Goal: Navigation & Orientation: Find specific page/section

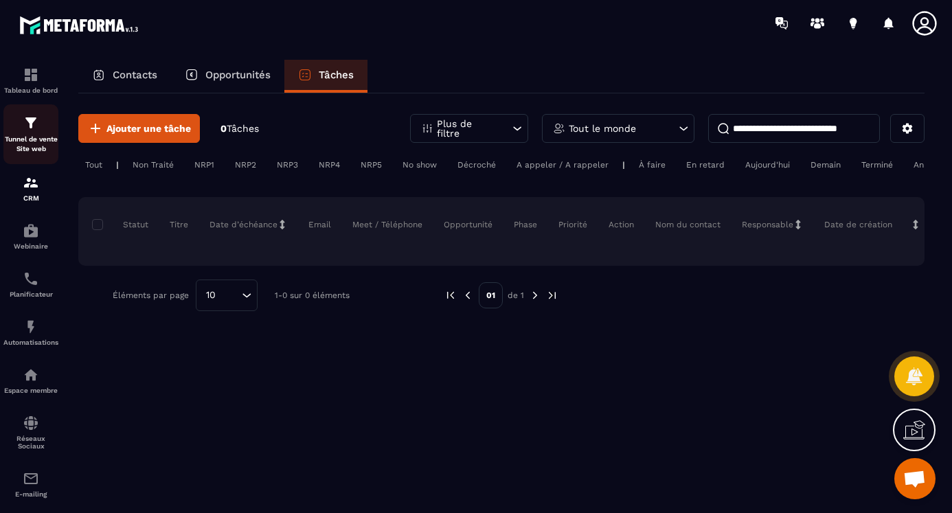
click at [30, 121] on img at bounding box center [31, 123] width 16 height 16
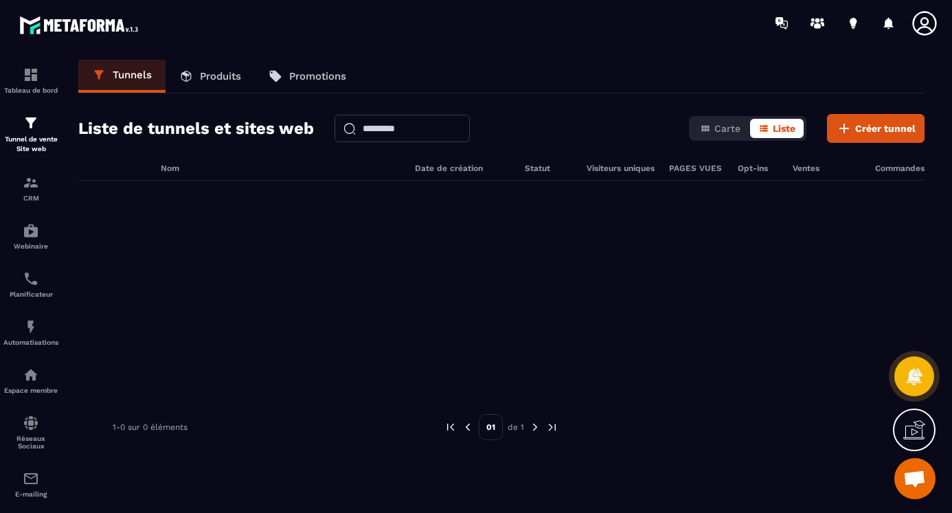
click at [229, 70] on p "Produits" at bounding box center [220, 76] width 41 height 12
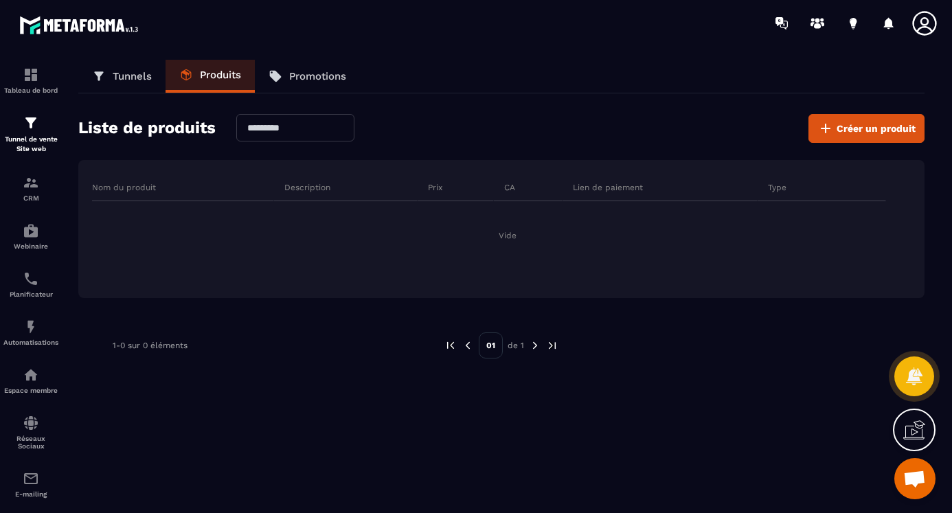
click at [307, 73] on p "Promotions" at bounding box center [317, 76] width 57 height 12
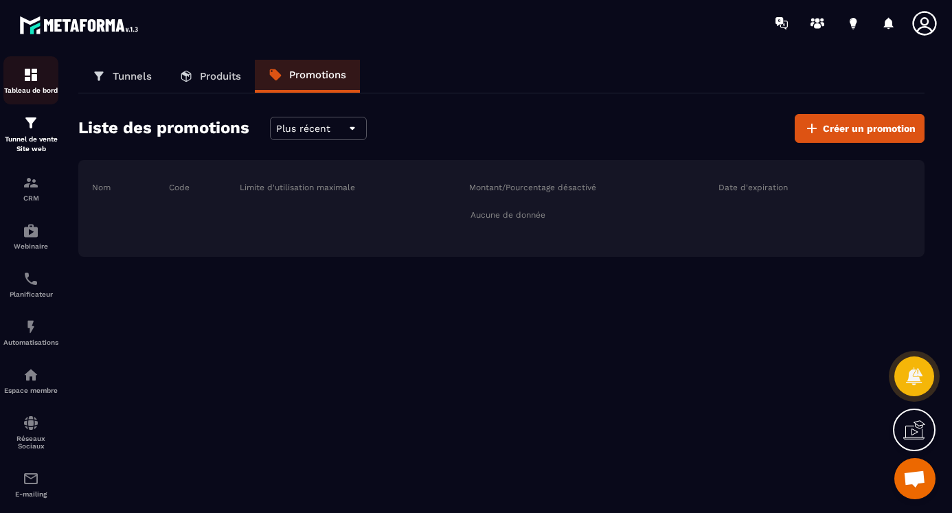
click at [31, 73] on img at bounding box center [31, 75] width 16 height 16
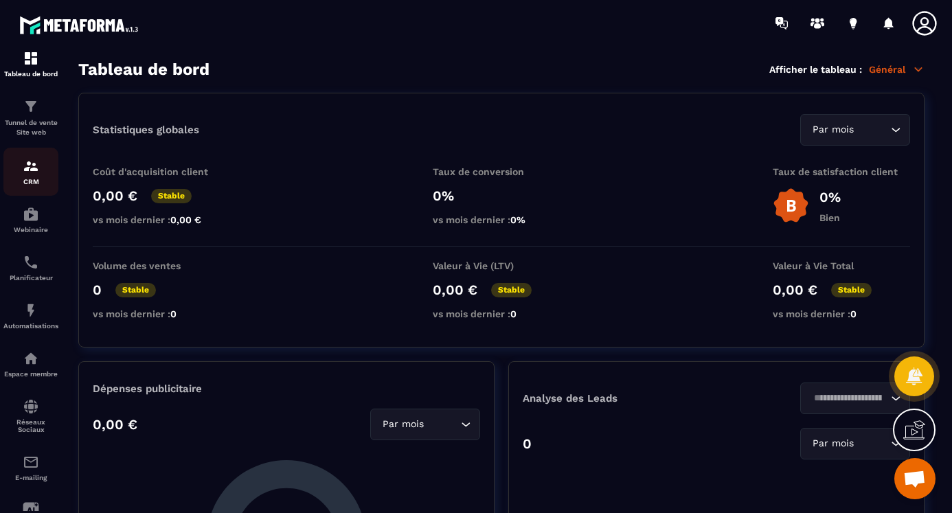
scroll to position [8, 0]
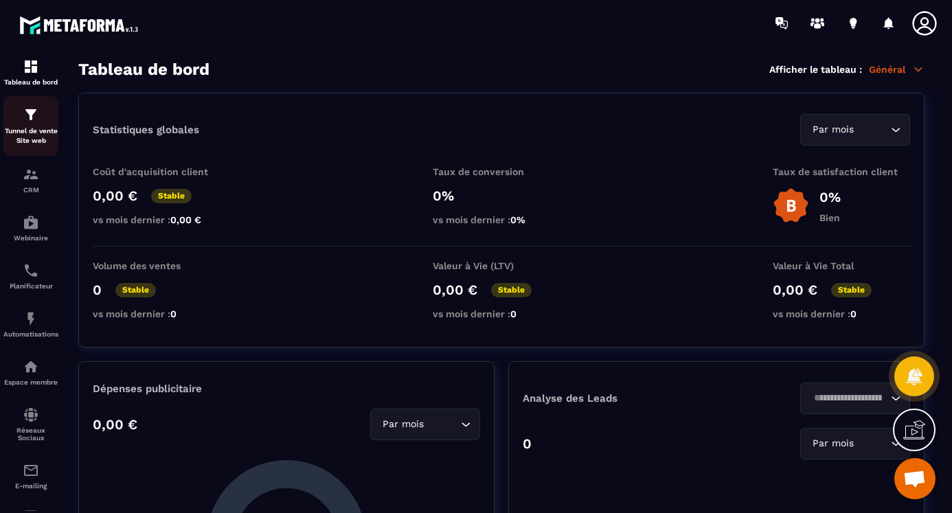
click at [33, 115] on img at bounding box center [31, 114] width 16 height 16
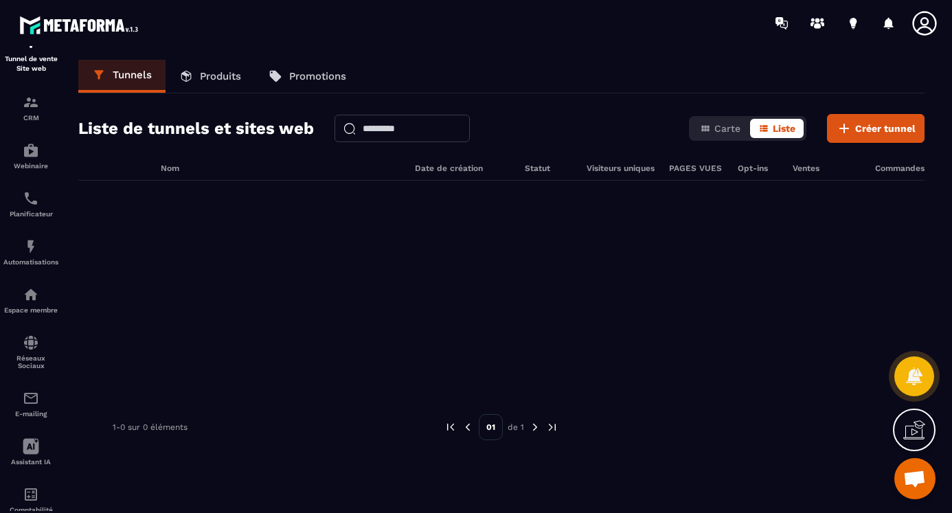
scroll to position [82, 0]
click at [28, 144] on img at bounding box center [31, 149] width 16 height 16
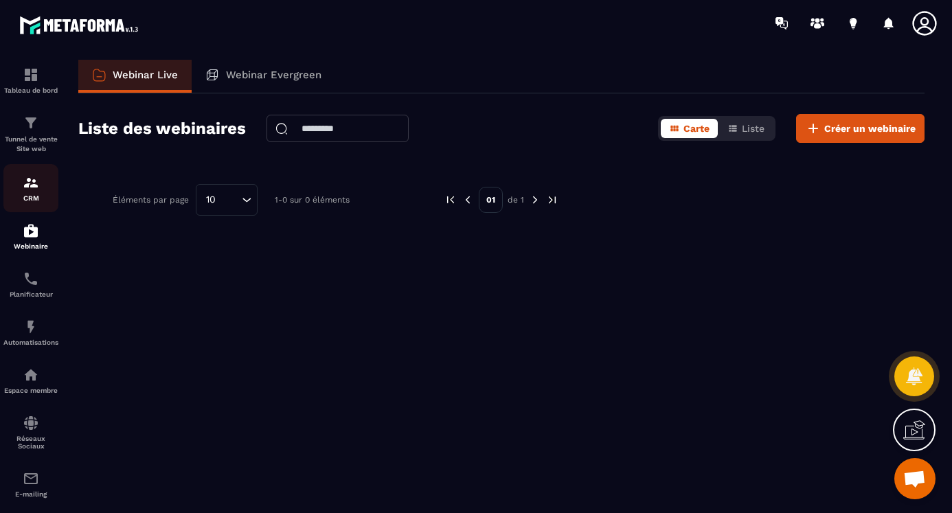
click at [31, 179] on img at bounding box center [31, 182] width 16 height 16
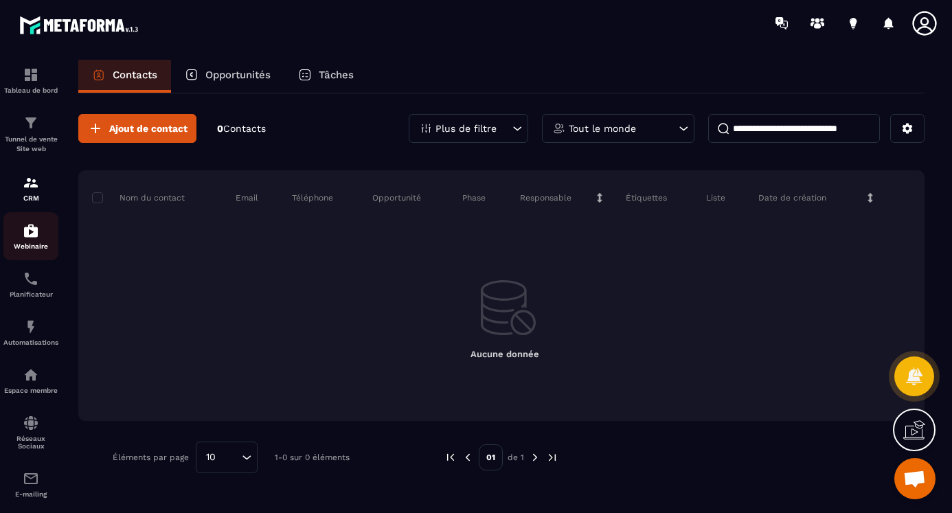
click at [32, 226] on img at bounding box center [31, 230] width 16 height 16
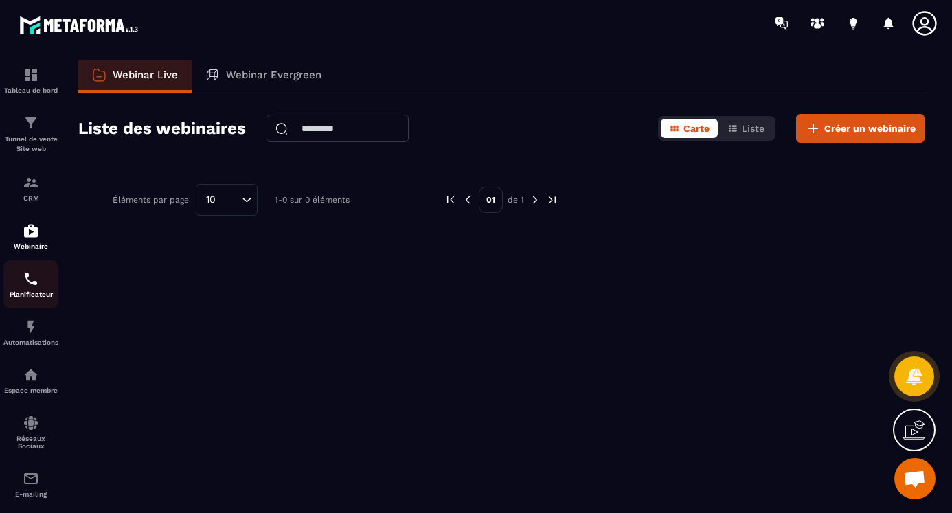
click at [27, 275] on img at bounding box center [31, 279] width 16 height 16
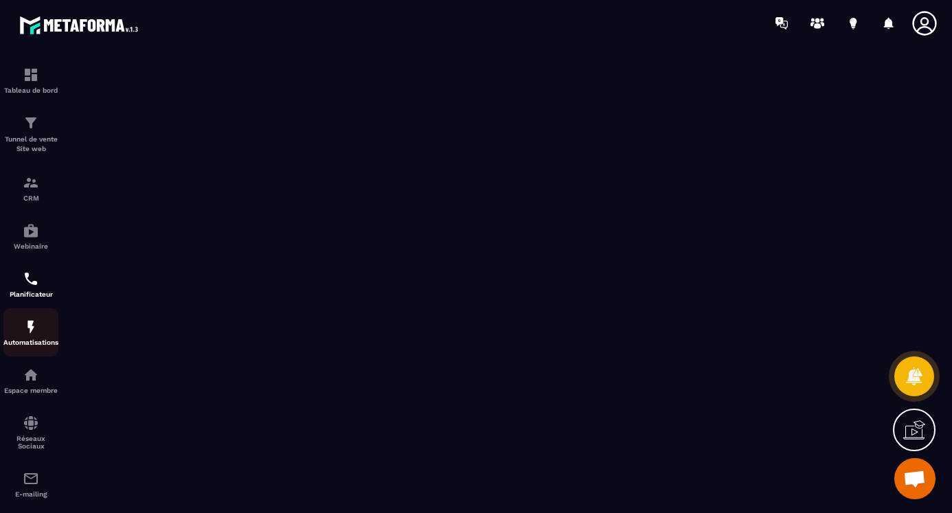
click at [32, 323] on img at bounding box center [31, 327] width 16 height 16
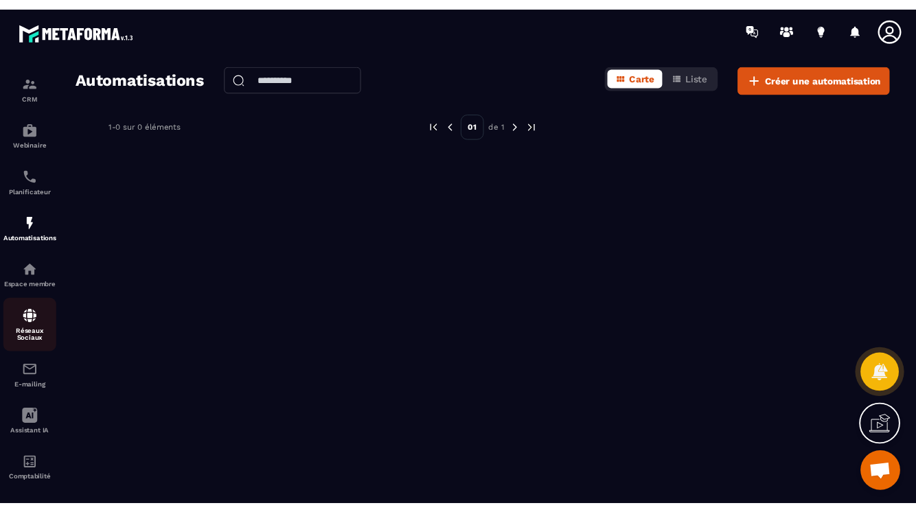
scroll to position [114, 0]
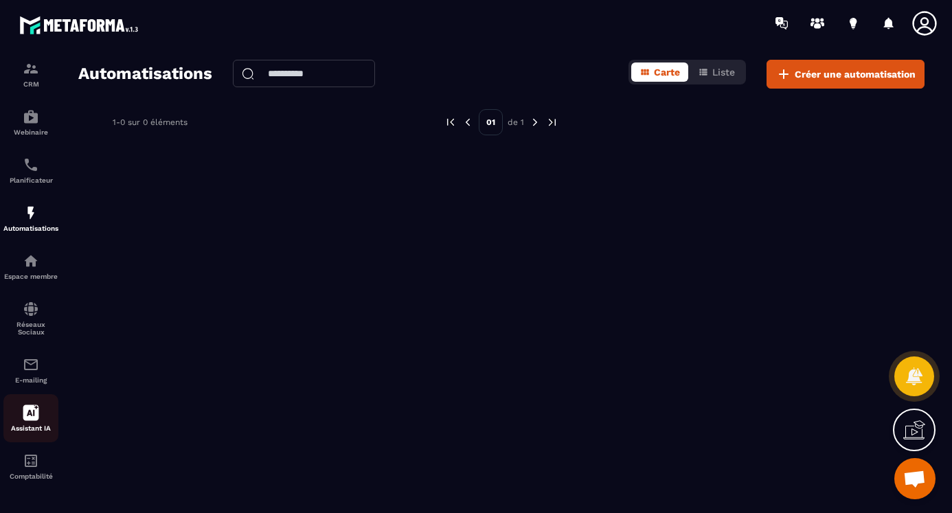
click at [27, 416] on icon at bounding box center [31, 413] width 16 height 16
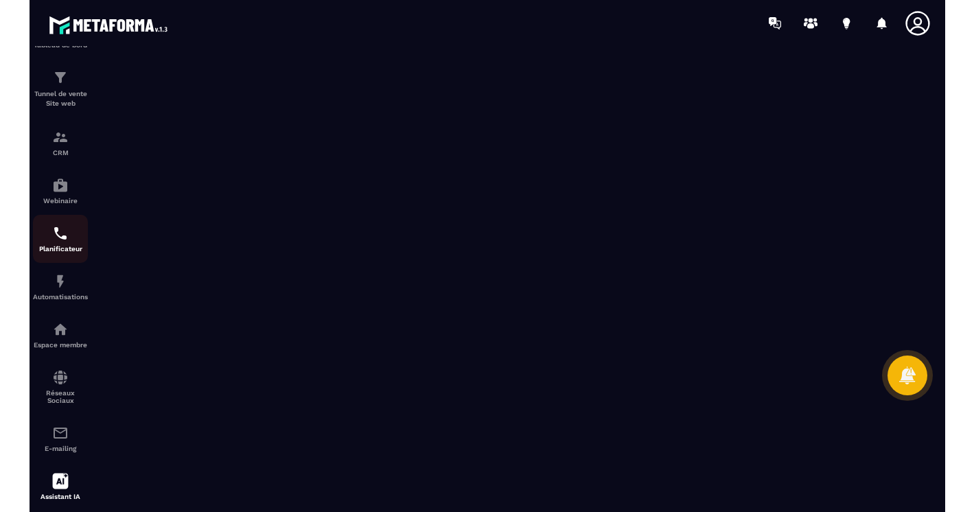
scroll to position [52, 0]
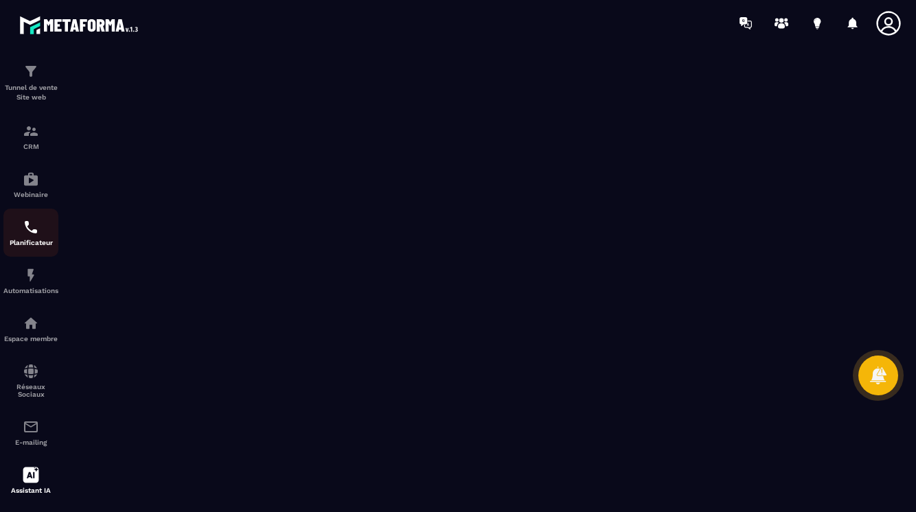
click at [23, 239] on p "Planificateur" at bounding box center [30, 243] width 55 height 8
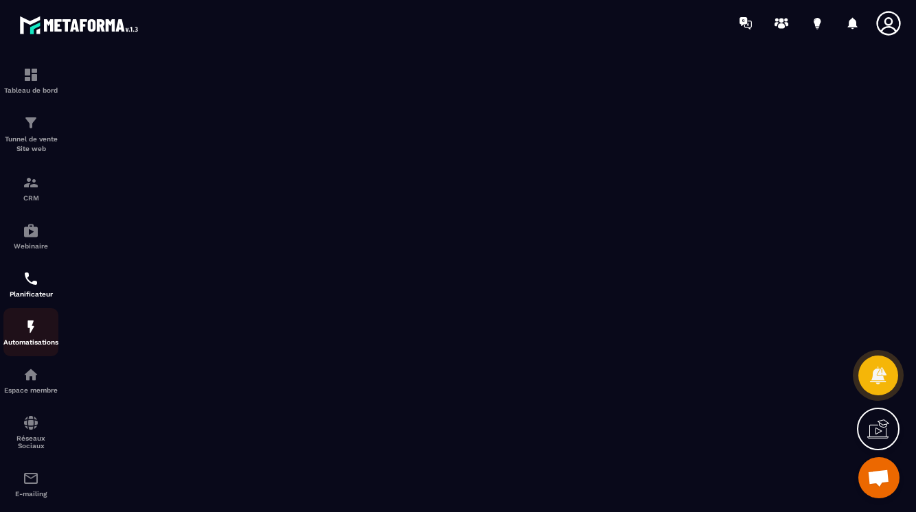
click at [32, 326] on img at bounding box center [31, 327] width 16 height 16
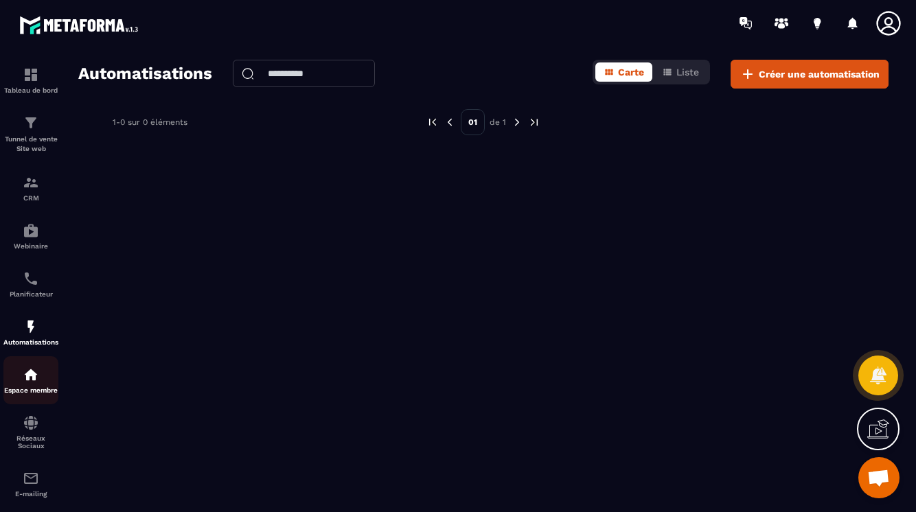
click at [26, 368] on img at bounding box center [31, 375] width 16 height 16
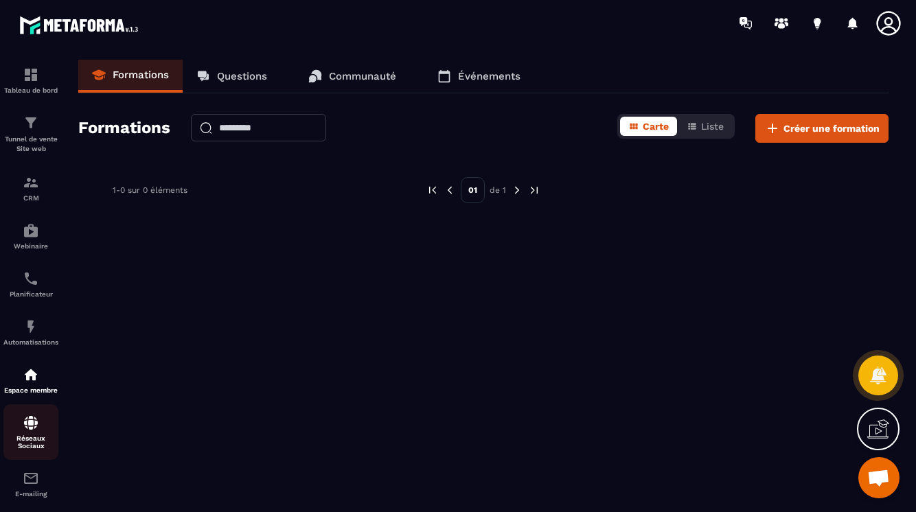
click at [29, 428] on img at bounding box center [31, 423] width 16 height 16
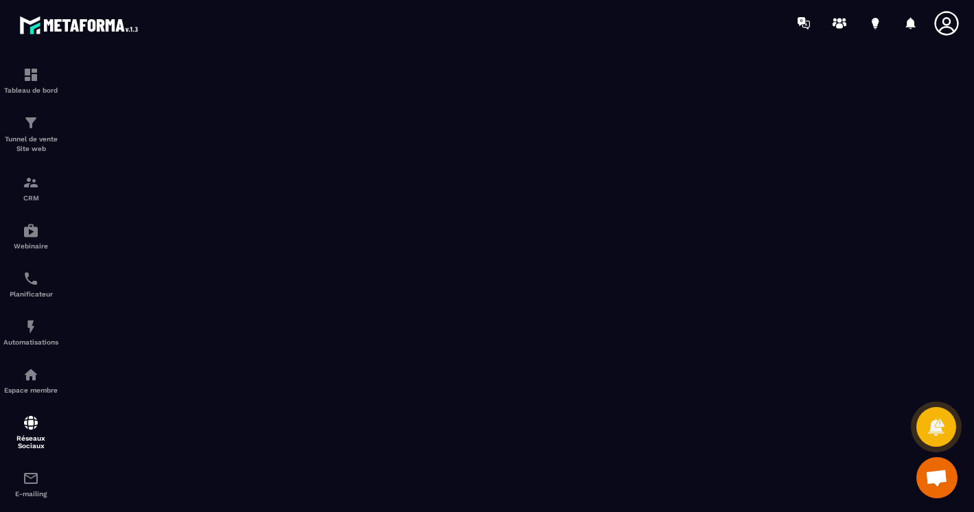
click at [435, 37] on div at bounding box center [567, 23] width 813 height 46
click at [939, 472] on span "Ouvrir le chat" at bounding box center [937, 479] width 23 height 19
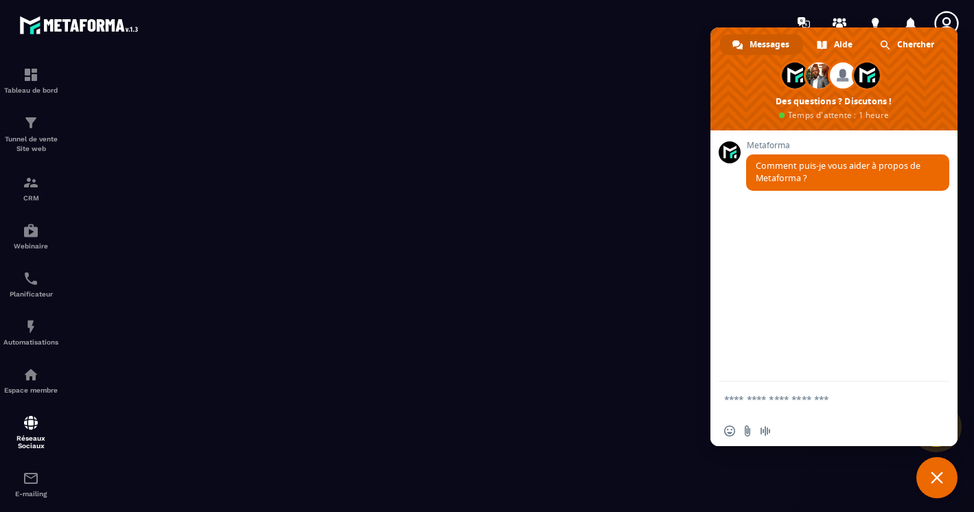
click at [756, 398] on textarea "Entrez votre message..." at bounding box center [819, 399] width 190 height 12
type textarea "*"
click at [942, 474] on span "Fermer le chat" at bounding box center [937, 478] width 12 height 12
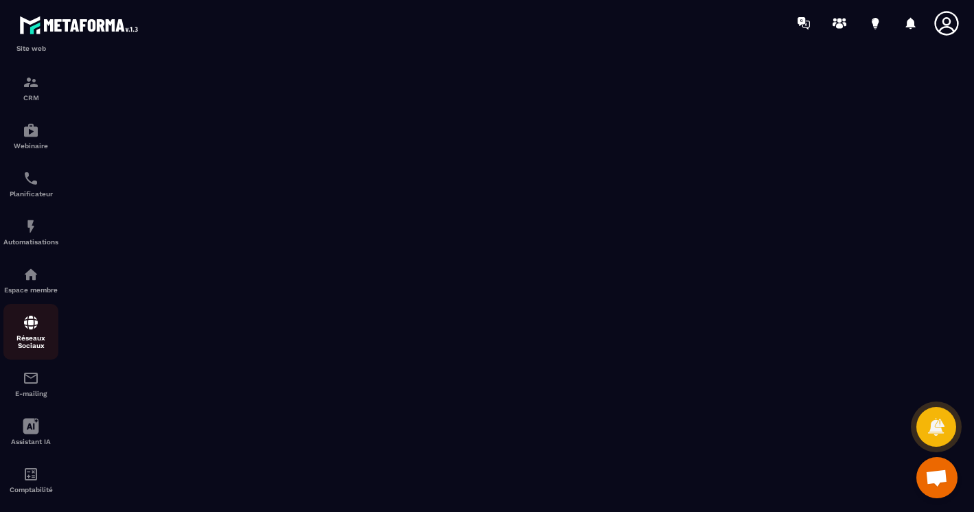
scroll to position [115, 0]
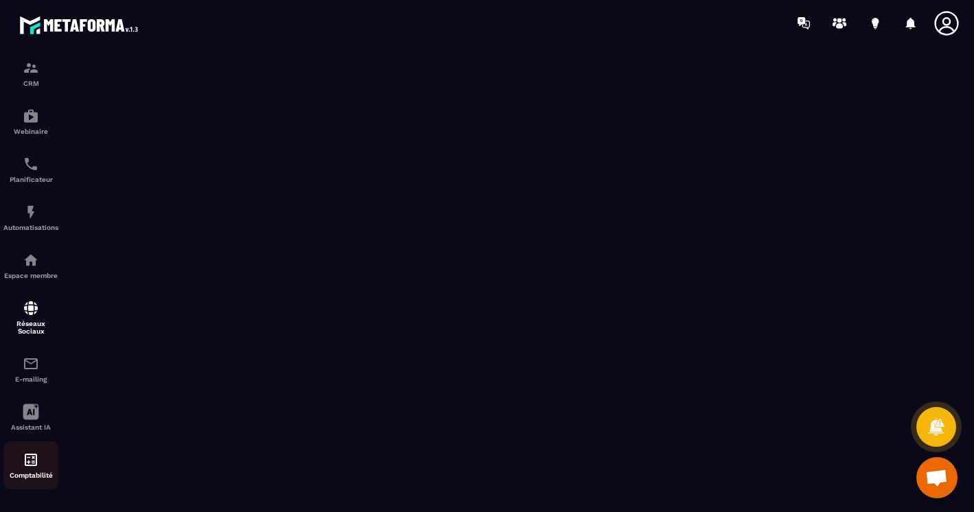
click at [32, 457] on img at bounding box center [31, 460] width 16 height 16
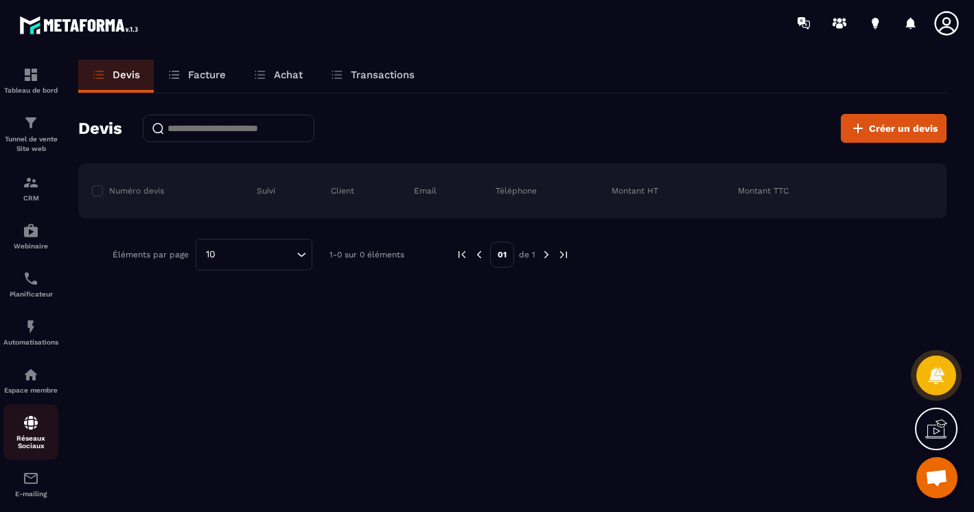
scroll to position [115, 0]
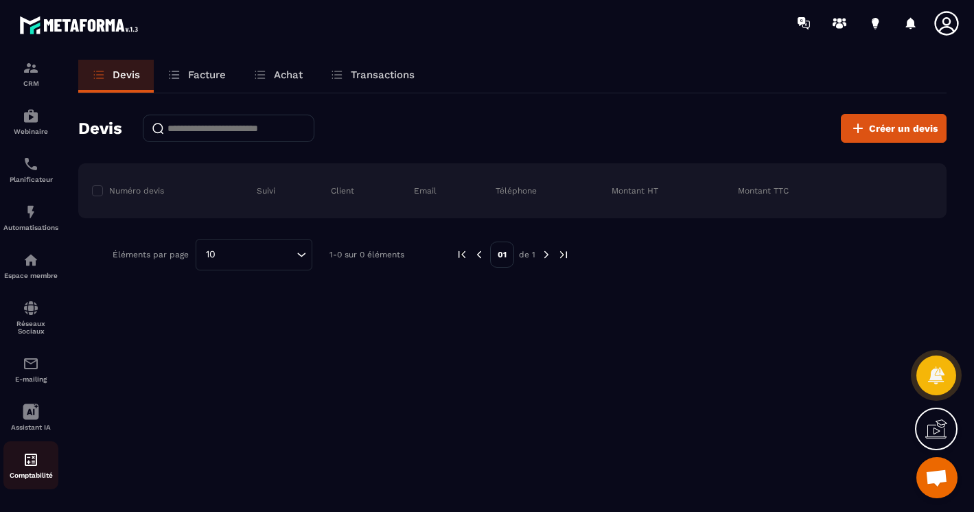
click at [31, 459] on img at bounding box center [31, 460] width 16 height 16
click at [562, 252] on img at bounding box center [564, 255] width 12 height 12
click at [215, 73] on p "Facture" at bounding box center [207, 75] width 38 height 12
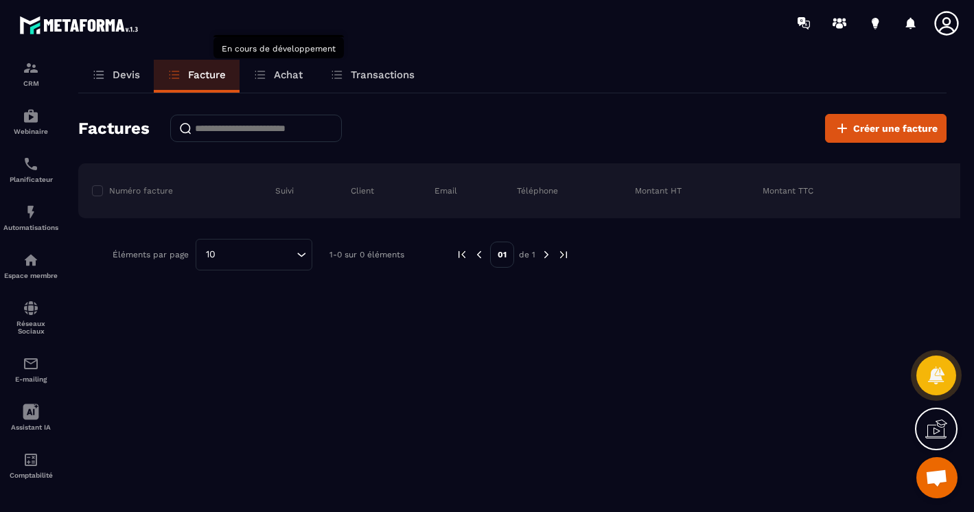
click at [296, 70] on p "Achat" at bounding box center [288, 75] width 29 height 12
click at [293, 71] on p "Achat" at bounding box center [288, 75] width 29 height 12
click at [389, 73] on p "Transactions" at bounding box center [383, 75] width 64 height 12
click at [30, 119] on img at bounding box center [31, 116] width 16 height 16
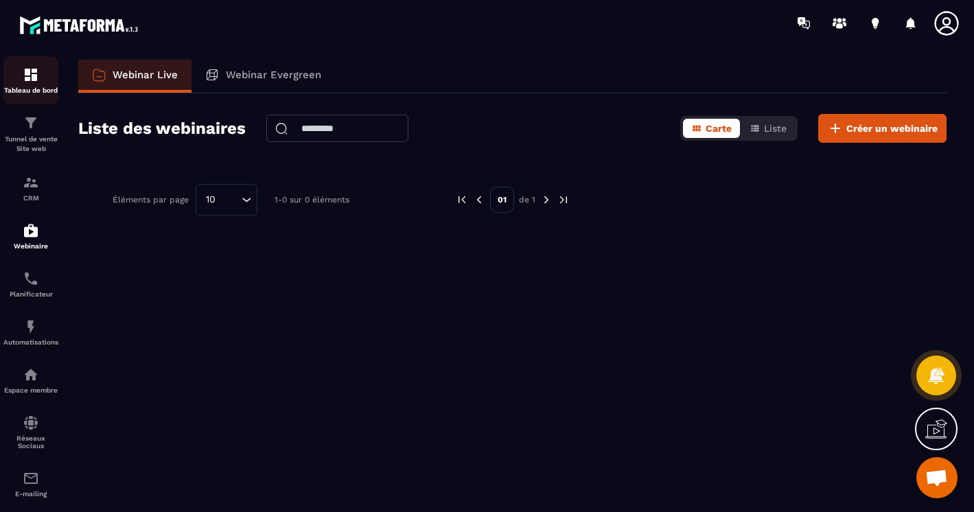
click at [30, 79] on img at bounding box center [31, 75] width 16 height 16
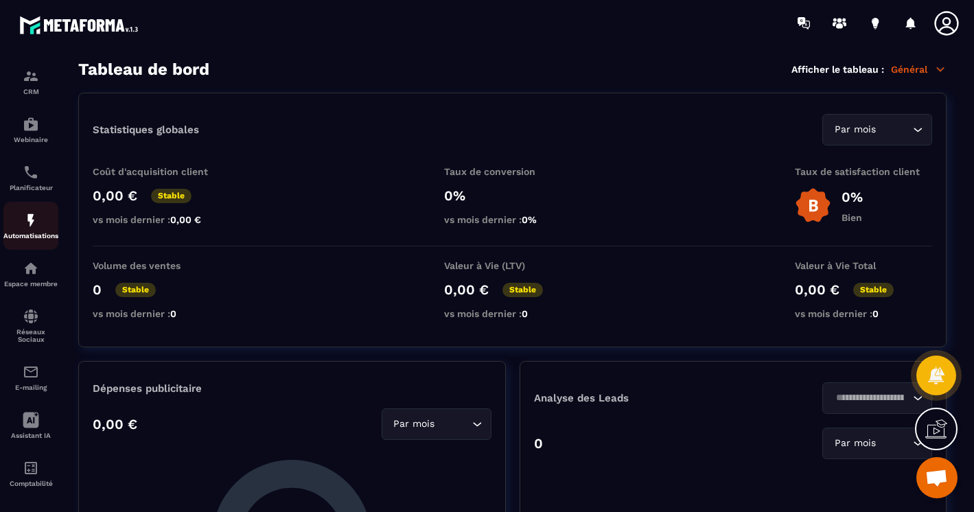
scroll to position [115, 0]
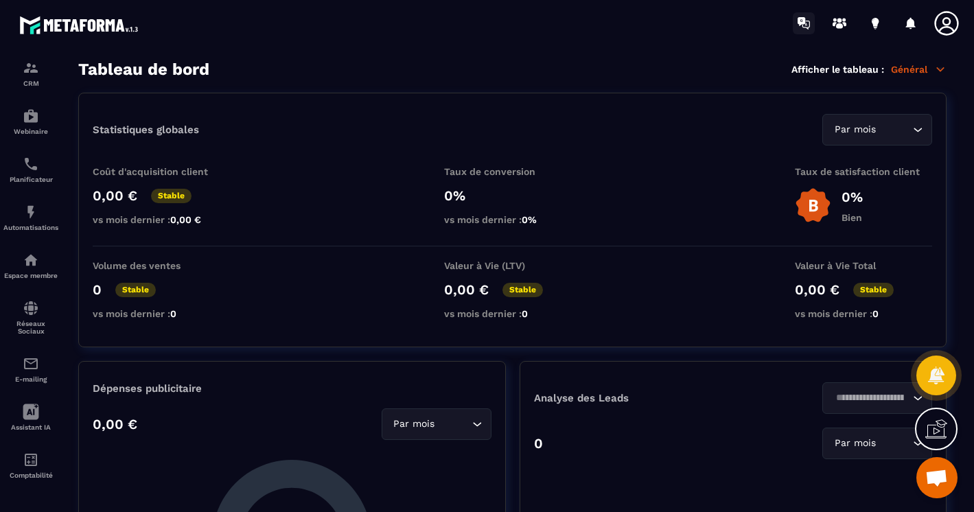
click at [805, 19] on icon at bounding box center [804, 23] width 22 height 22
